Goal: Register for event/course

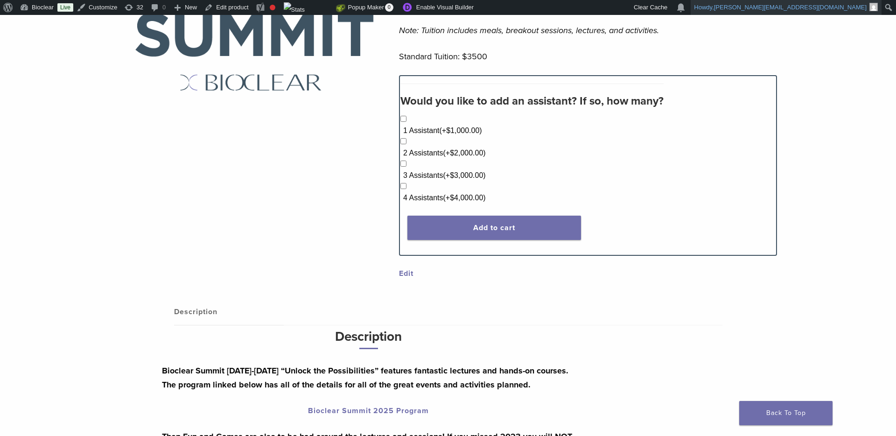
scroll to position [358, 0]
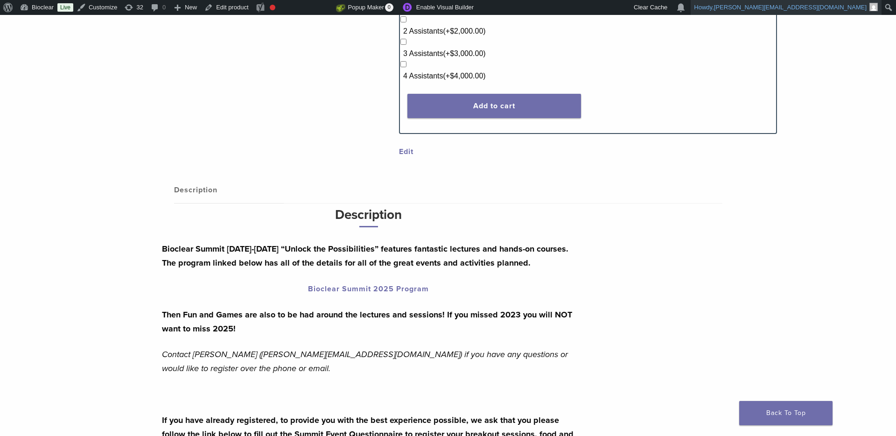
scroll to position [441, 0]
